Goal: Information Seeking & Learning: Learn about a topic

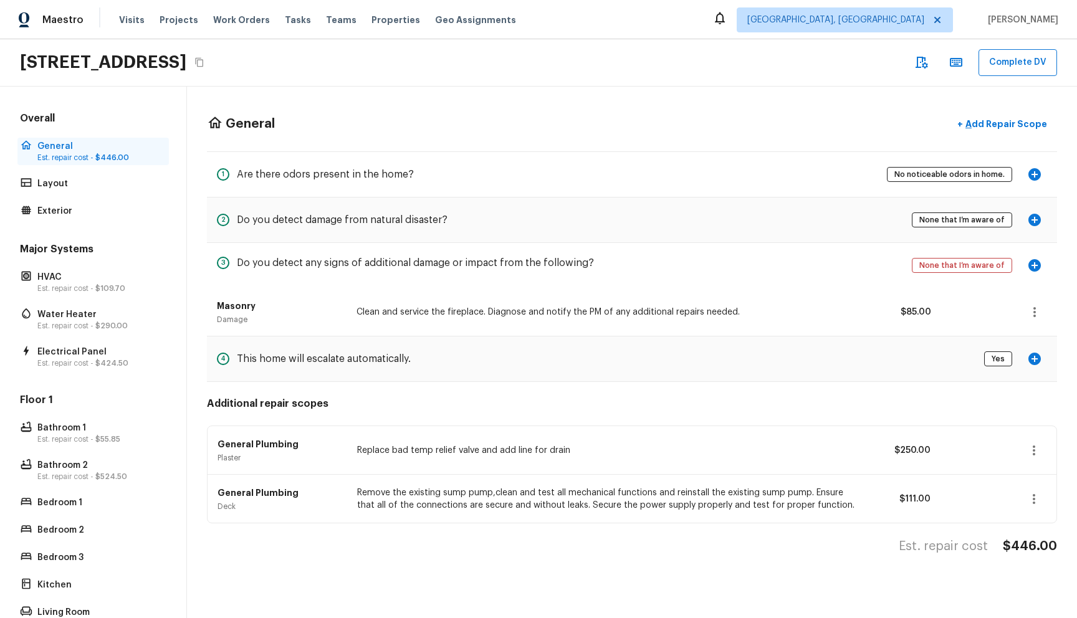
click at [110, 155] on span "$446.00" at bounding box center [112, 157] width 34 height 7
click at [76, 190] on div "Layout" at bounding box center [92, 183] width 151 height 17
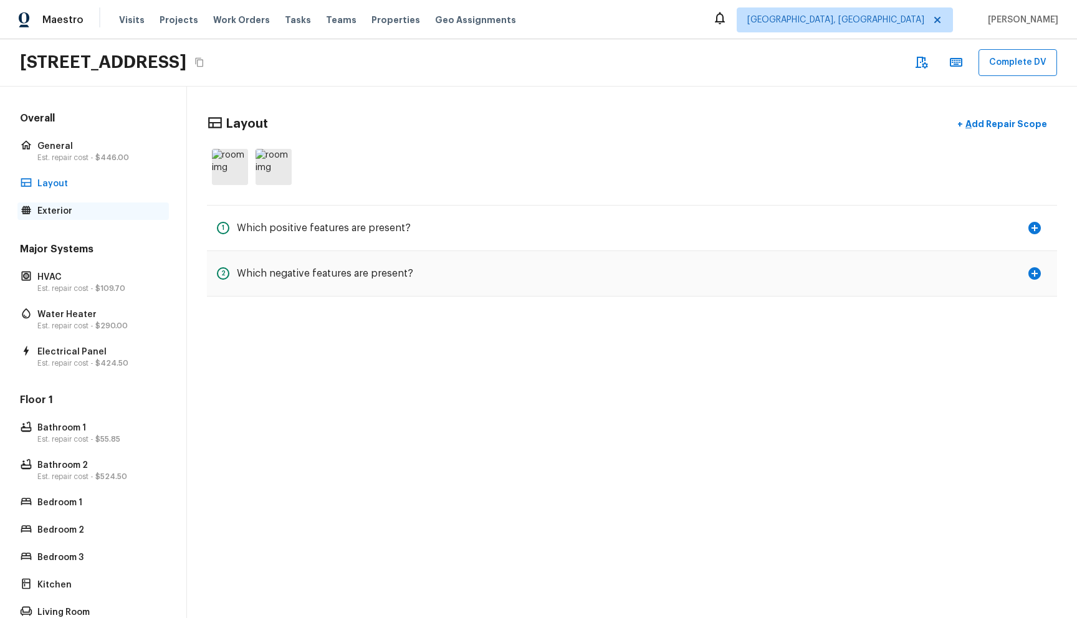
click at [74, 208] on p "Exterior" at bounding box center [99, 211] width 124 height 12
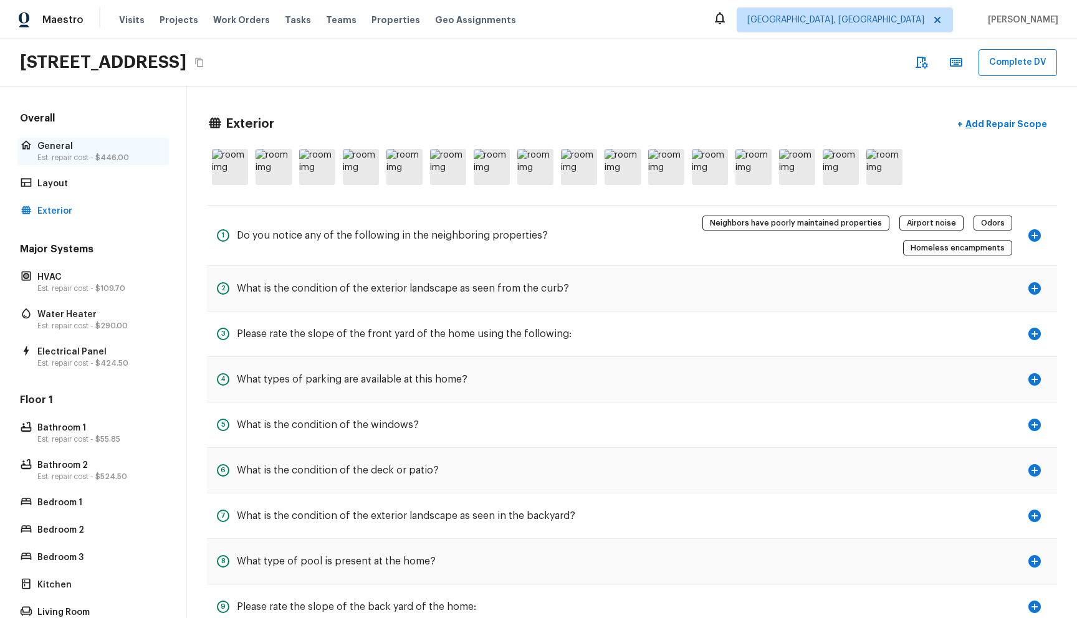
click at [111, 153] on p "Est. repair cost - $446.00" at bounding box center [99, 158] width 124 height 10
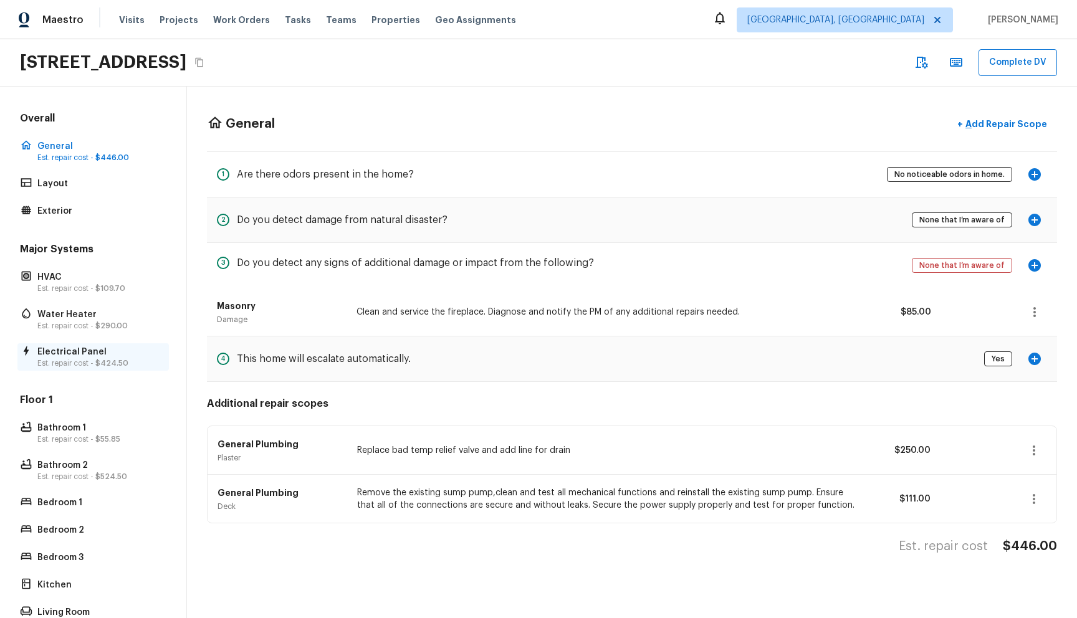
click at [103, 351] on p "Electrical Panel" at bounding box center [99, 352] width 124 height 12
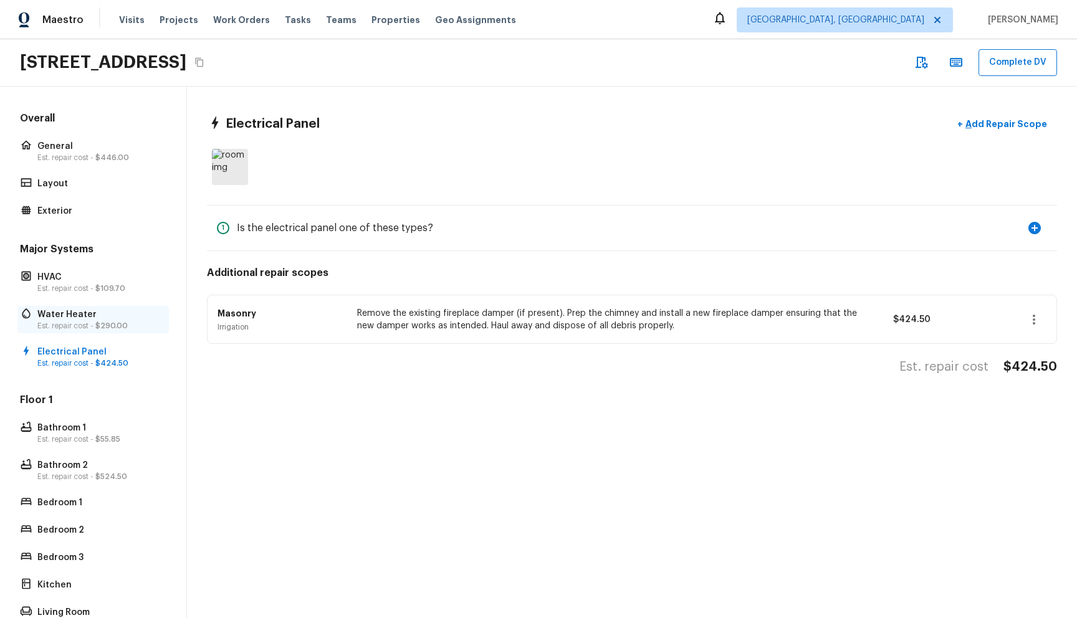
click at [104, 327] on span "$290.00" at bounding box center [111, 325] width 32 height 7
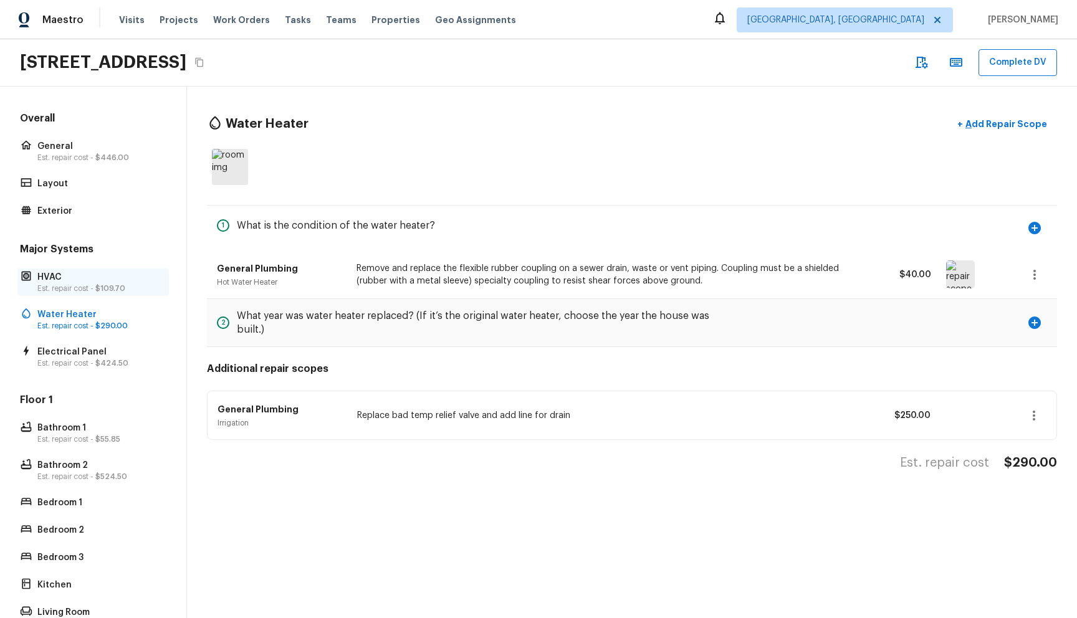
click at [115, 290] on span "$109.70" at bounding box center [110, 288] width 30 height 7
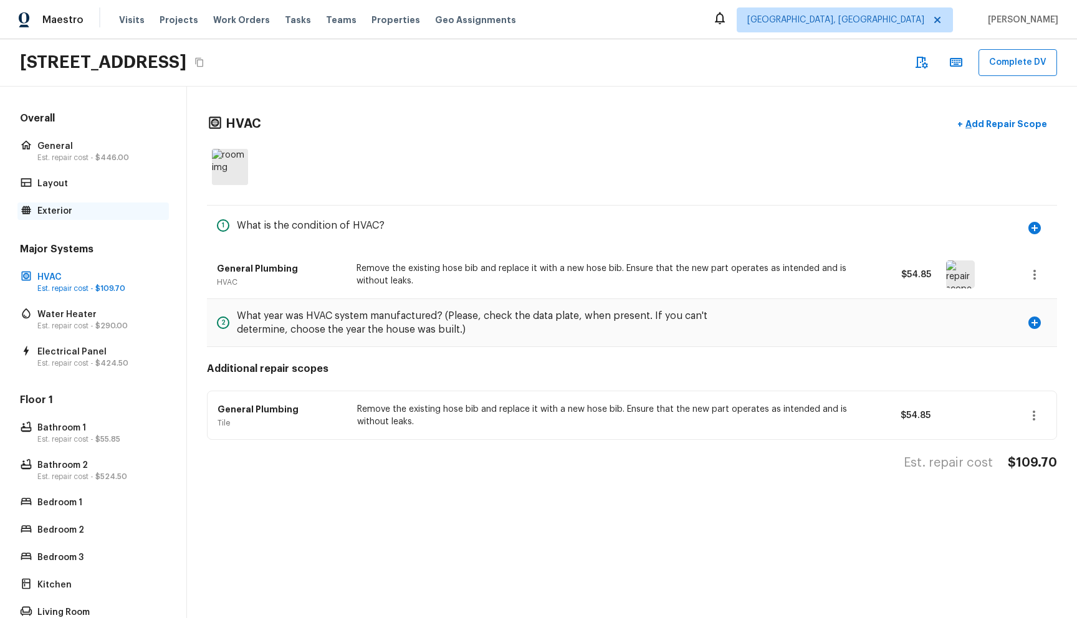
click at [91, 219] on div "Exterior" at bounding box center [92, 211] width 151 height 17
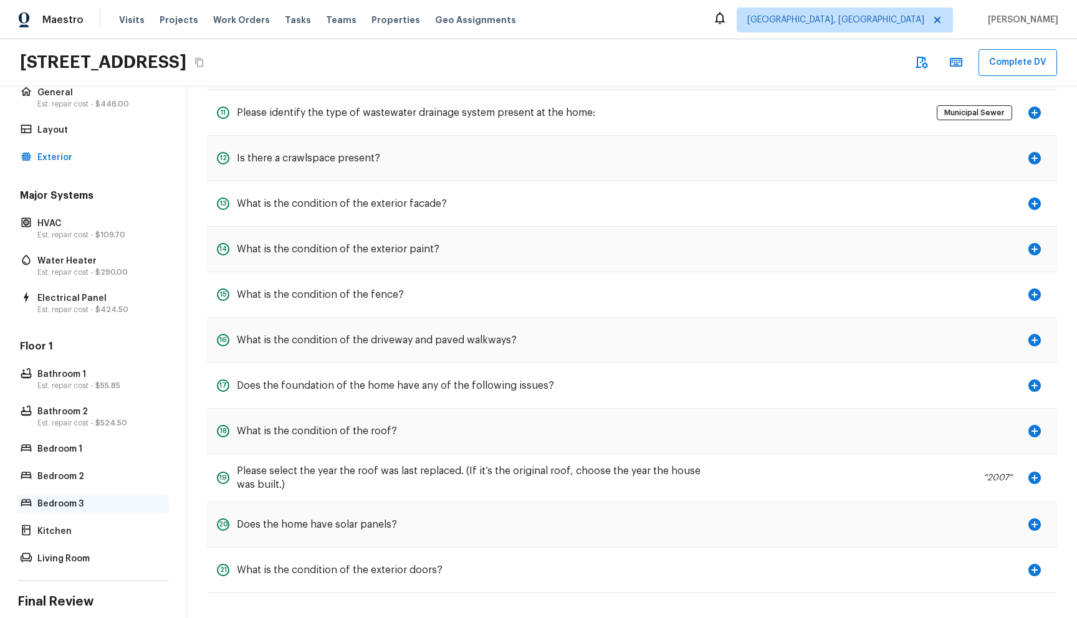
scroll to position [110, 0]
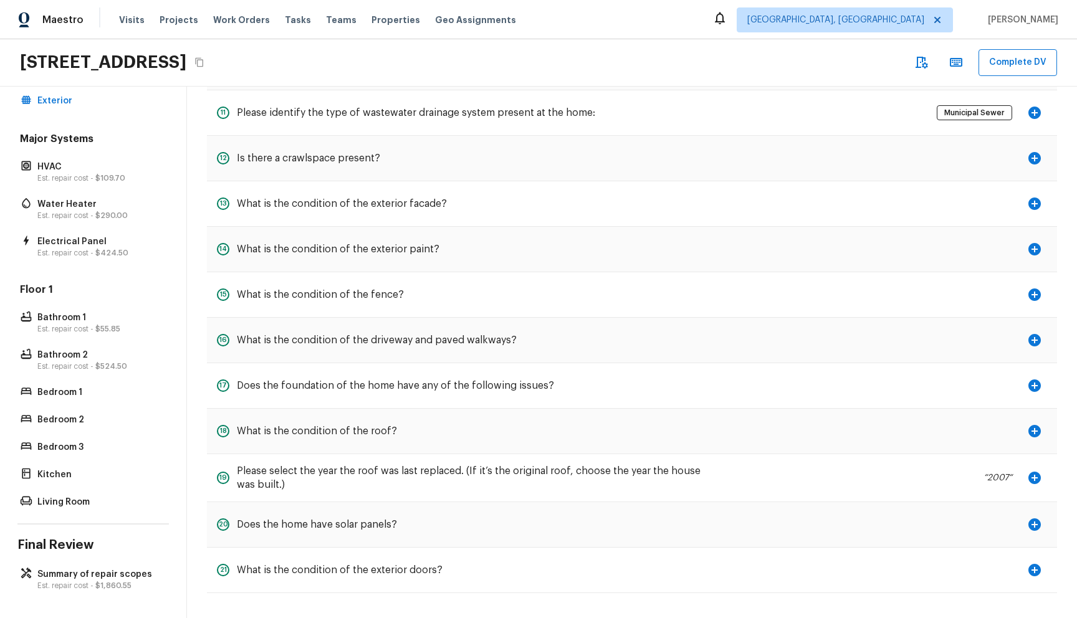
click at [67, 560] on div "Overall General Est. repair cost - $446.00 Layout Exterior Major Systems HVAC E…" at bounding box center [93, 353] width 187 height 532
click at [67, 566] on div "Summary of repair scopes Est. repair cost - $1,860.55" at bounding box center [92, 579] width 151 height 27
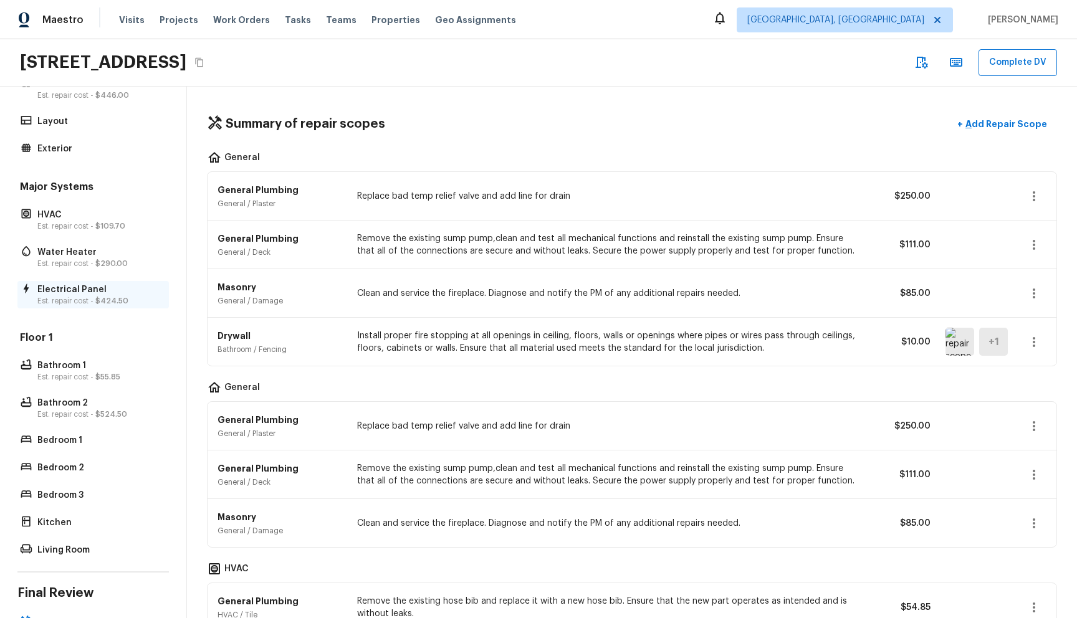
scroll to position [0, 0]
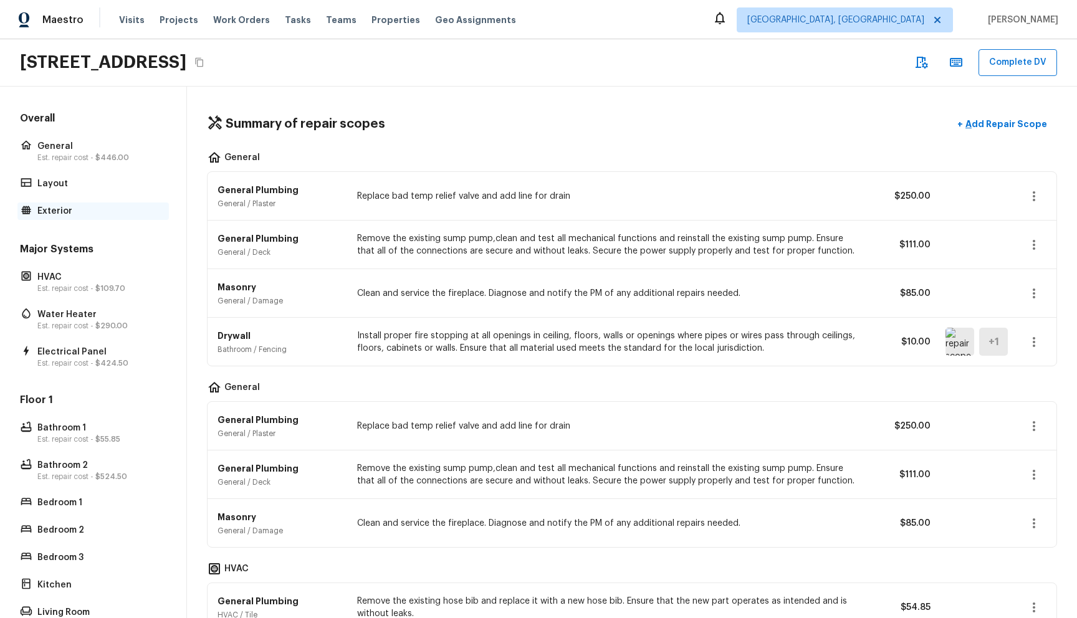
click at [84, 208] on p "Exterior" at bounding box center [99, 211] width 124 height 12
